Goal: Information Seeking & Learning: Stay updated

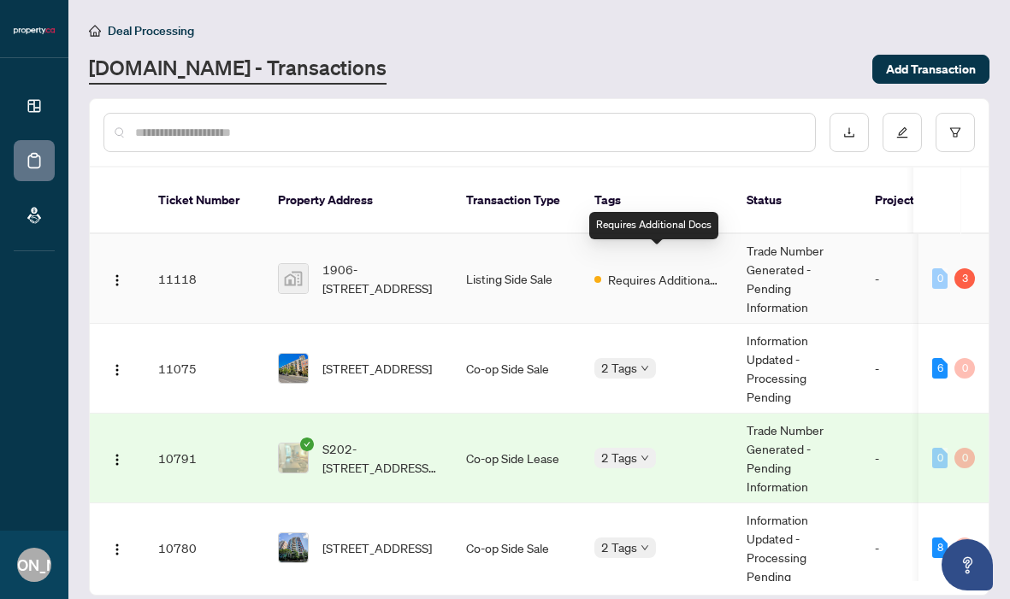
scroll to position [1, 0]
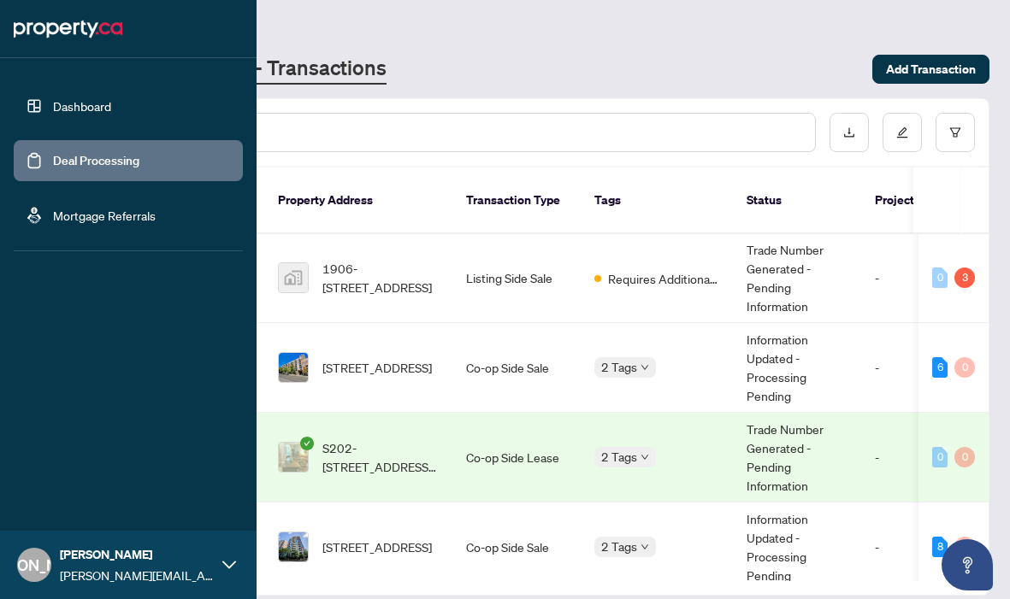
click at [63, 98] on link "Dashboard" at bounding box center [82, 105] width 58 height 15
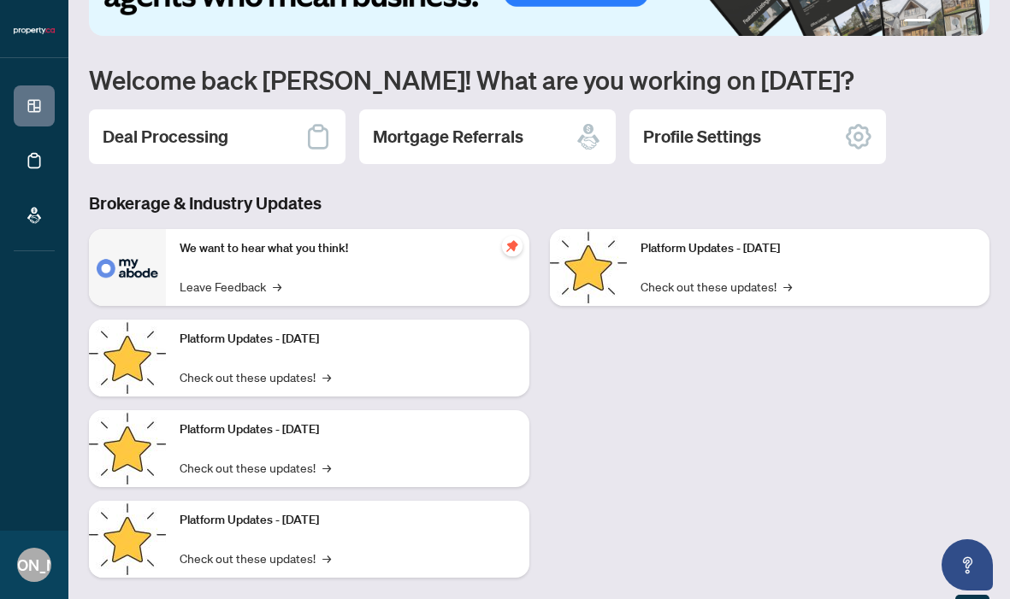
scroll to position [108, 0]
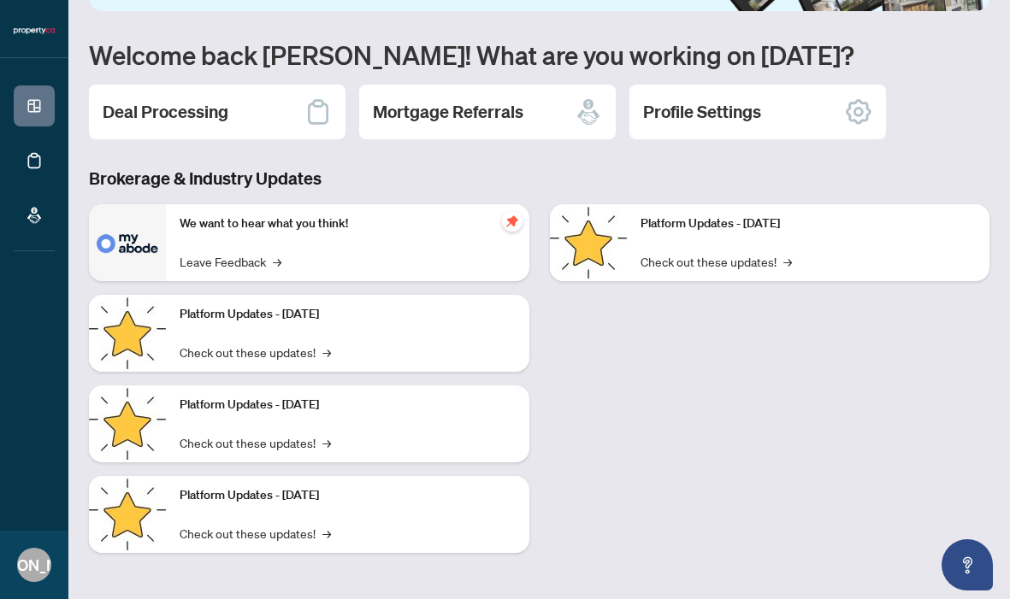
click at [368, 336] on div "Platform Updates - September 16, 2025 Check out these updates! →" at bounding box center [347, 333] width 363 height 77
click at [305, 352] on link "Check out these updates! →" at bounding box center [255, 352] width 151 height 19
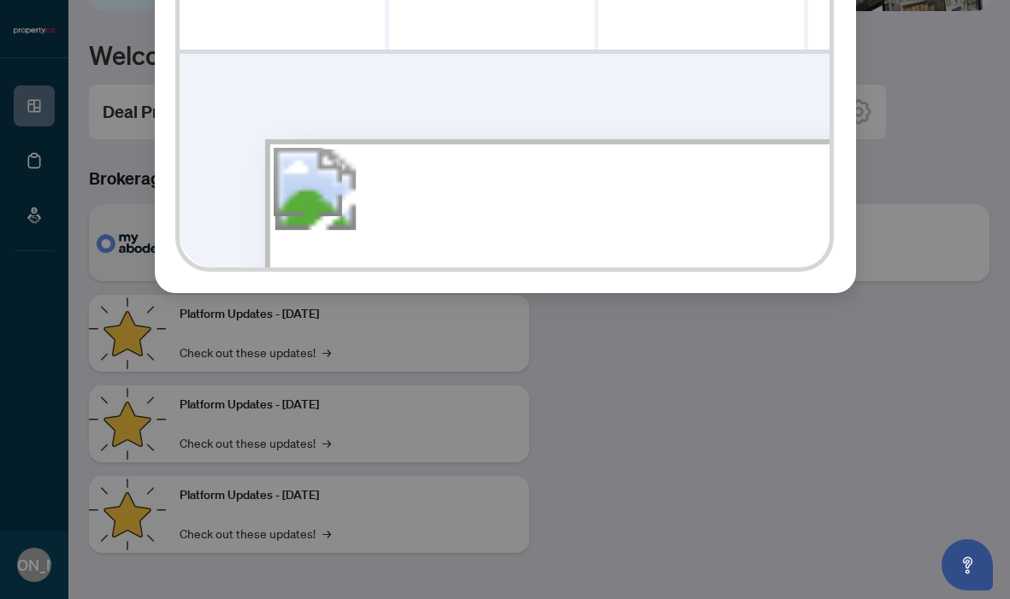
scroll to position [0, 0]
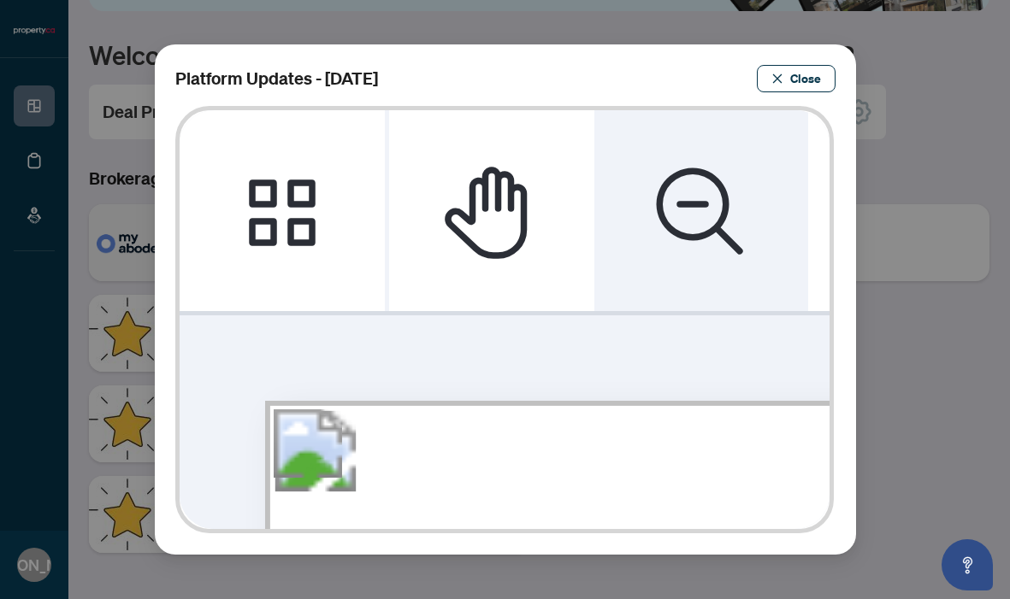
click at [688, 220] on icon "Zoom Out" at bounding box center [701, 211] width 103 height 103
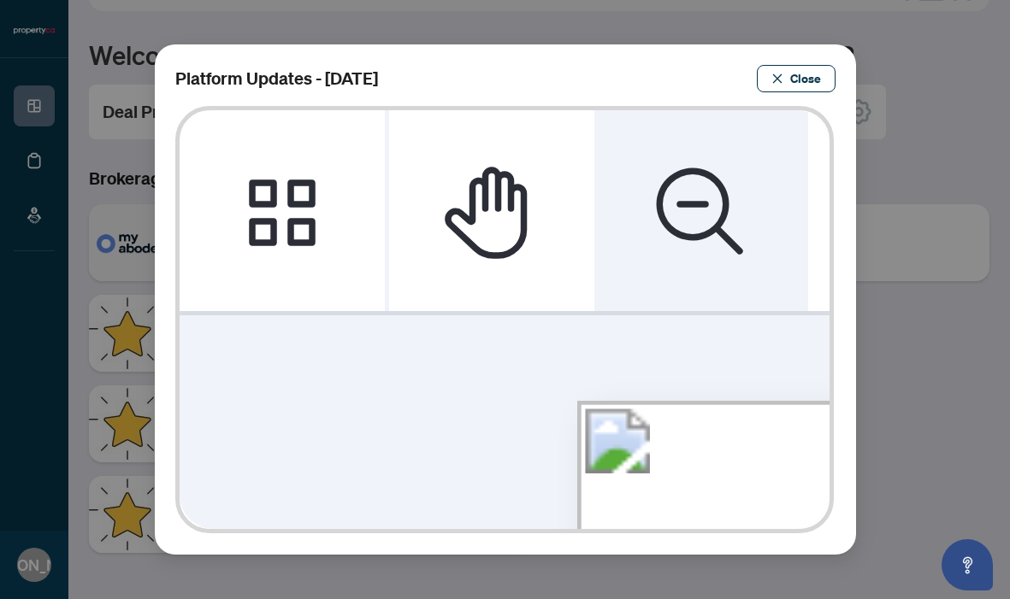
click at [688, 220] on icon "Zoom Out" at bounding box center [701, 211] width 103 height 103
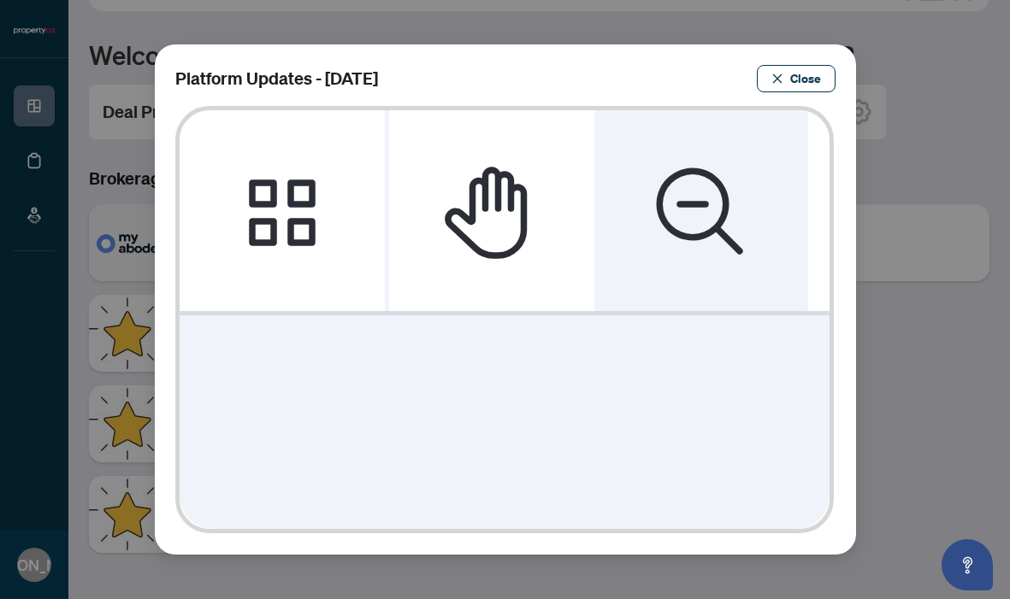
click at [688, 220] on icon "Zoom Out" at bounding box center [701, 211] width 103 height 103
click at [687, 220] on icon "Zoom Out" at bounding box center [701, 211] width 103 height 103
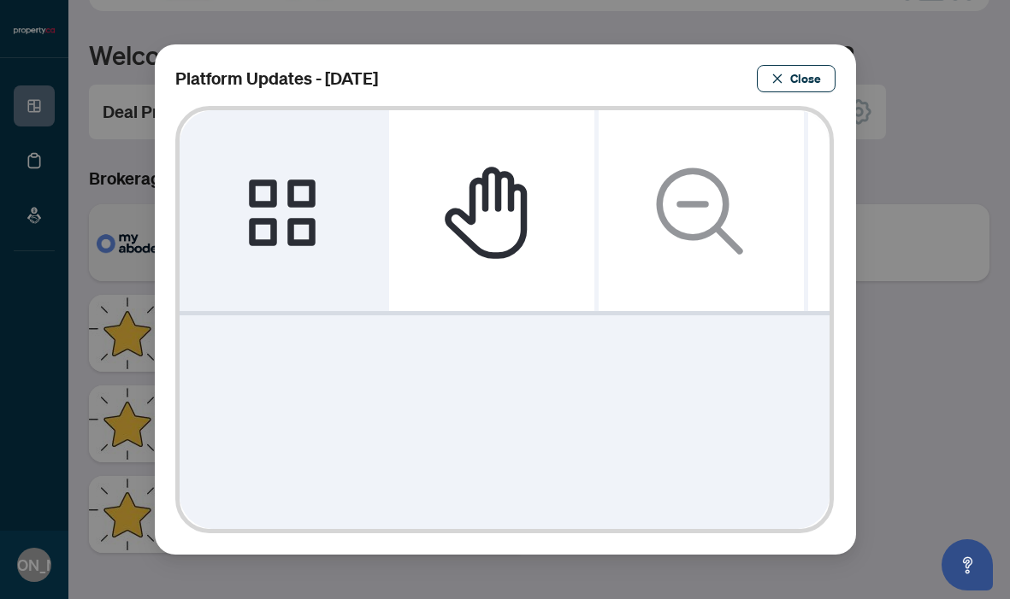
click at [319, 214] on icon "Thumbnails" at bounding box center [282, 211] width 103 height 103
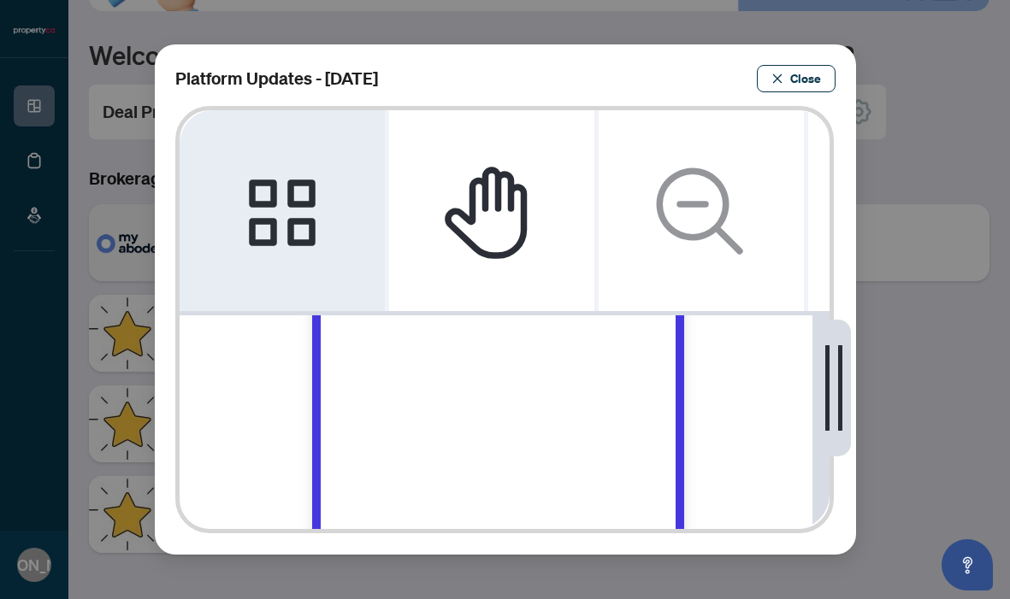
scroll to position [56, 0]
click at [269, 233] on icon "Thumbnails" at bounding box center [282, 211] width 103 height 103
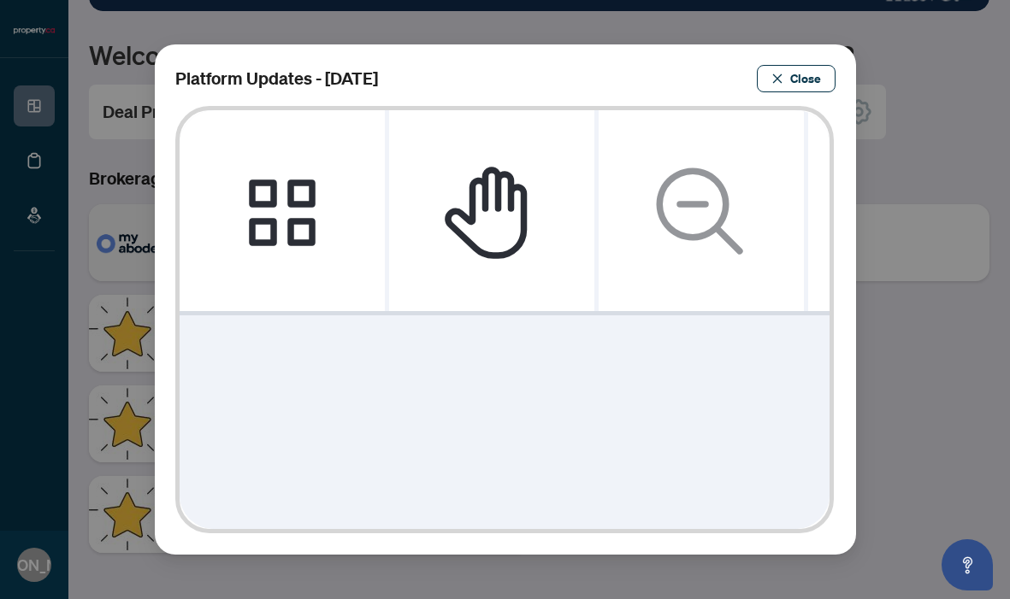
click at [791, 81] on span "Close" at bounding box center [805, 78] width 31 height 27
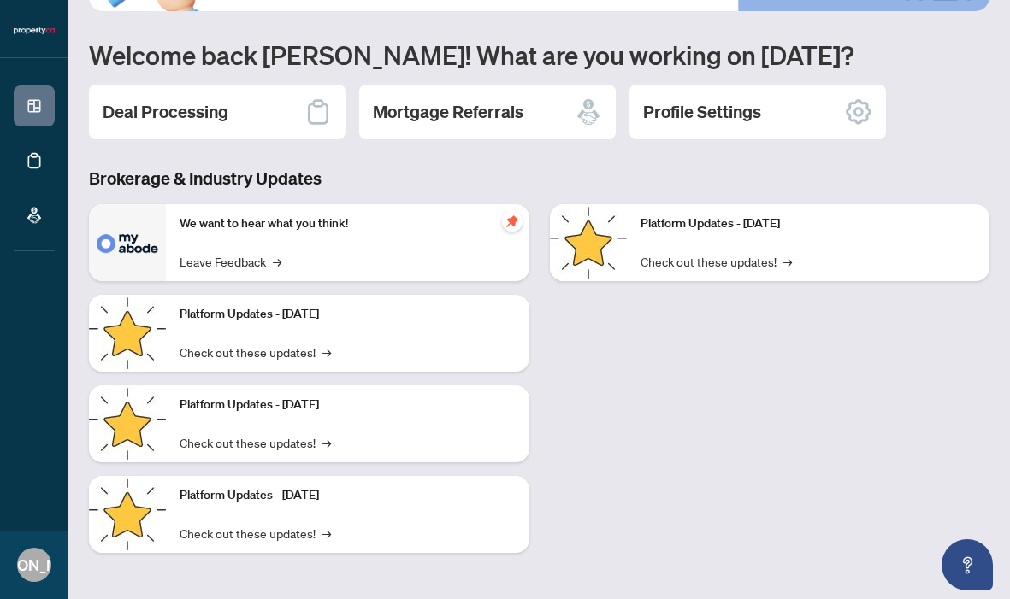
scroll to position [108, 0]
